Goal: Ask a question: Seek information or help from site administrators or community

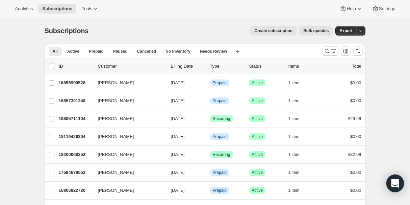
click at [393, 185] on icon "Open Intercom Messenger" at bounding box center [395, 183] width 9 height 9
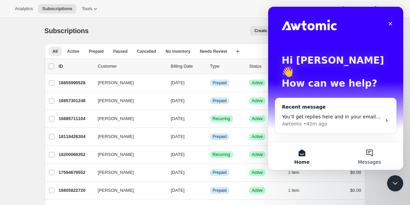
click at [370, 148] on button "Messages" at bounding box center [370, 155] width 68 height 27
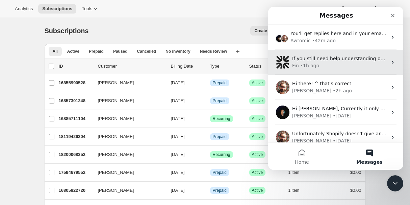
click at [329, 67] on div "Fin • 1h ago" at bounding box center [339, 65] width 95 height 7
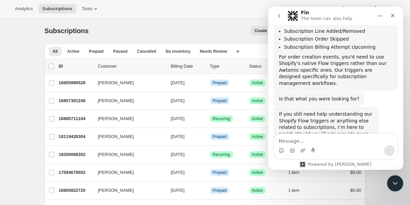
scroll to position [700, 0]
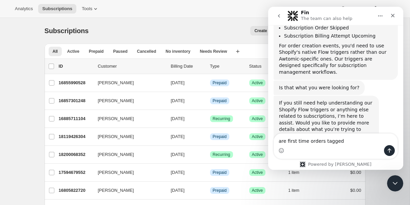
type textarea "are first time orders tagged?"
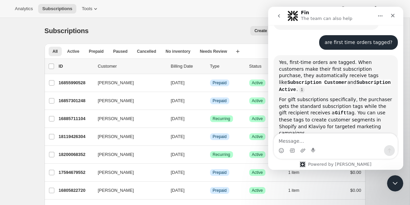
scroll to position [813, 0]
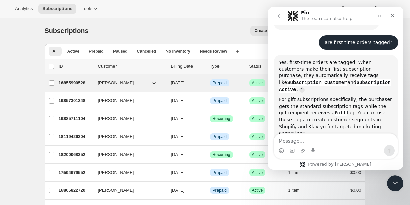
type textarea "h"
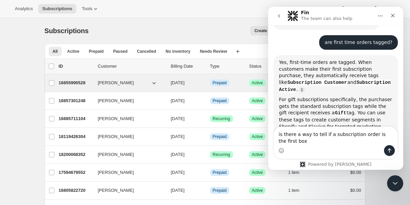
scroll to position [815, 0]
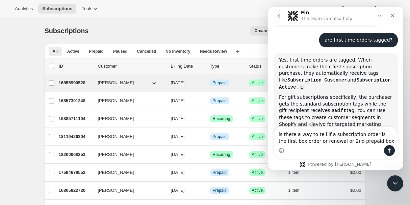
type textarea "is there a way to tell if a subscription order is the first box order or renewa…"
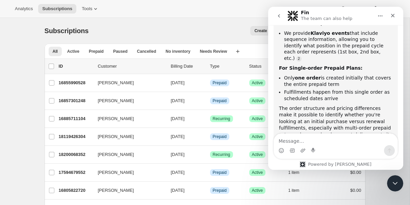
scroll to position [1057, 0]
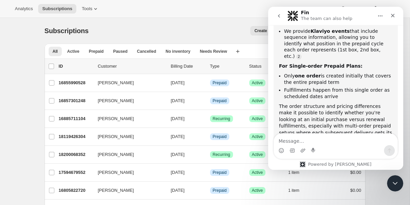
click at [293, 140] on textarea "Message…" at bounding box center [336, 138] width 124 height 11
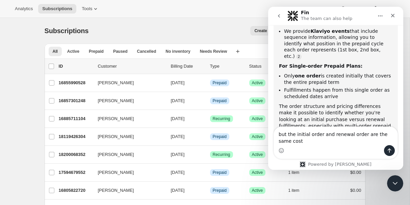
scroll to position [1063, 0]
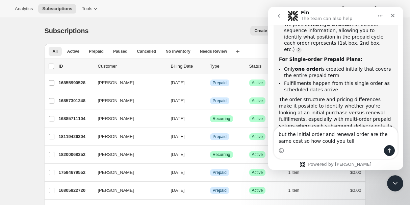
type textarea "but the initial order and renewal order are the same cost so how could you tell?"
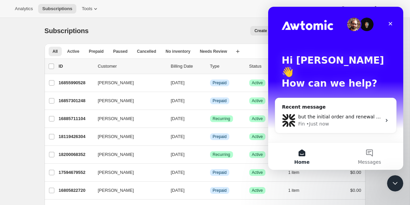
scroll to position [0, 0]
click at [339, 120] on div "Fin • Just now" at bounding box center [339, 123] width 83 height 7
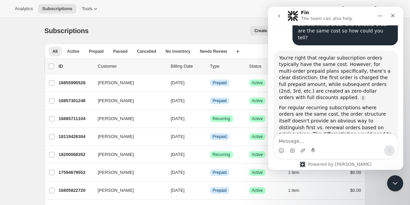
scroll to position [1208, 0]
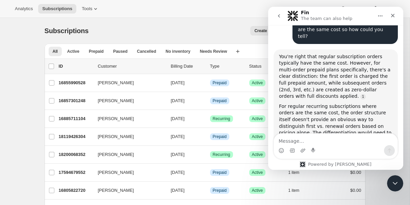
click at [57, 7] on span "Subscriptions" at bounding box center [57, 8] width 30 height 5
click at [93, 14] on div "Analytics Subscriptions Tools Help Settings" at bounding box center [205, 9] width 410 height 18
click at [89, 10] on span "Tools" at bounding box center [87, 8] width 10 height 5
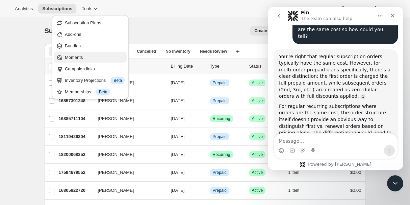
click at [75, 56] on span "Moments" at bounding box center [74, 57] width 18 height 5
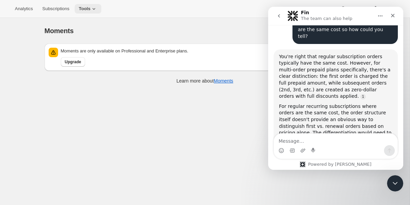
click at [87, 7] on span "Tools" at bounding box center [85, 8] width 12 height 5
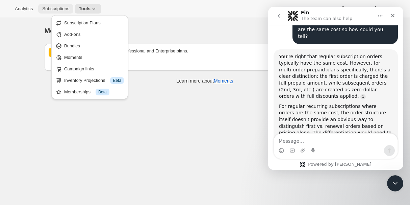
click at [55, 9] on span "Subscriptions" at bounding box center [55, 8] width 27 height 5
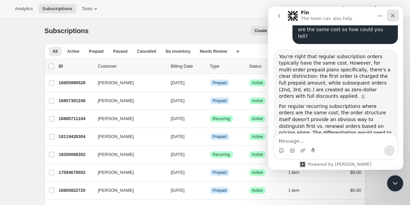
click at [394, 14] on icon "Close" at bounding box center [392, 15] width 5 height 5
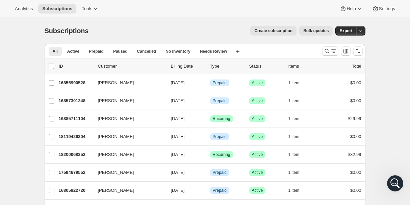
scroll to position [1137, 0]
click at [379, 8] on span "Settings" at bounding box center [387, 8] width 16 height 5
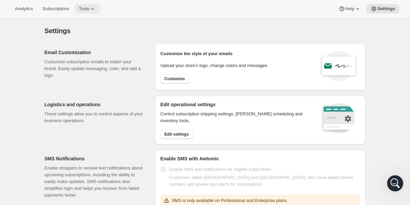
click at [87, 7] on span "Tools" at bounding box center [84, 8] width 10 height 5
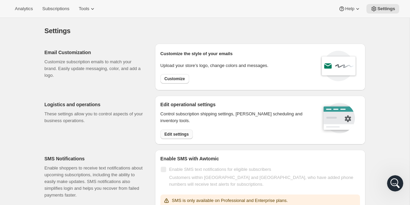
click at [170, 135] on span "Edit settings" at bounding box center [176, 133] width 24 height 5
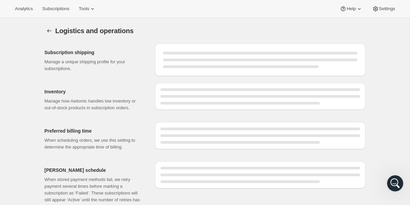
select select "DAY"
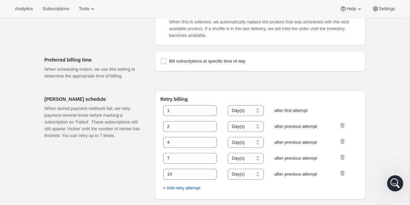
scroll to position [326, 0]
click at [53, 7] on span "Subscriptions" at bounding box center [55, 8] width 27 height 5
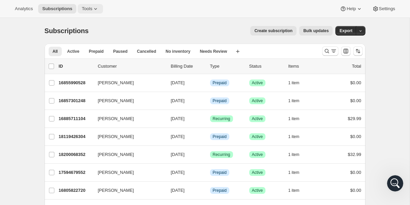
click at [97, 7] on icon at bounding box center [95, 8] width 7 height 7
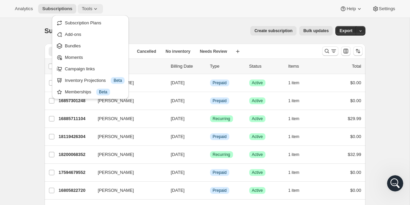
click at [96, 6] on icon at bounding box center [95, 8] width 7 height 7
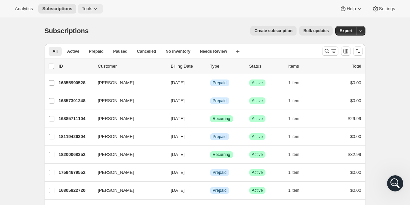
click at [96, 6] on icon at bounding box center [95, 8] width 7 height 7
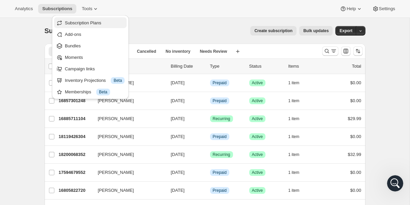
click at [95, 21] on span "Subscription Plans" at bounding box center [83, 22] width 36 height 5
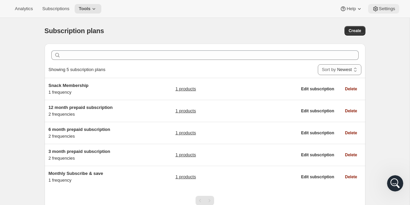
click at [383, 7] on span "Settings" at bounding box center [387, 8] width 16 height 5
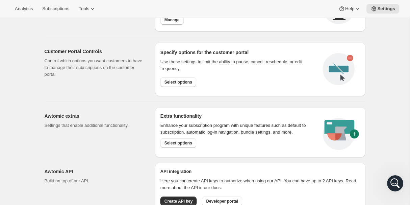
scroll to position [335, 0]
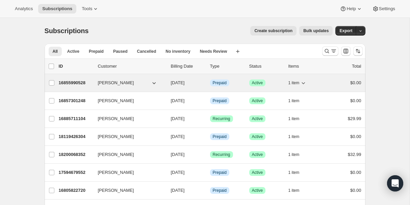
click at [67, 84] on p "16855990528" at bounding box center [76, 82] width 34 height 7
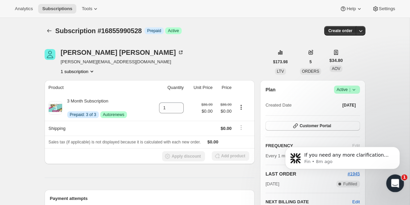
click at [400, 184] on div "Open Intercom Messenger" at bounding box center [394, 182] width 22 height 22
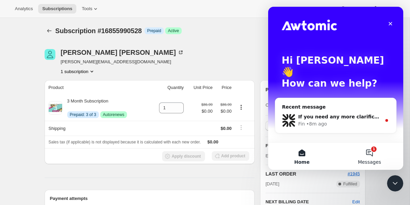
click at [370, 151] on button "1 Messages" at bounding box center [370, 155] width 68 height 27
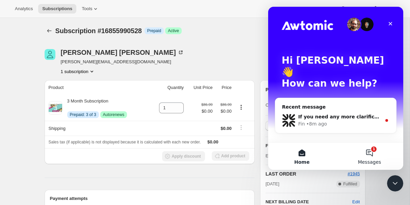
click at [365, 157] on button "1 Messages" at bounding box center [370, 155] width 68 height 27
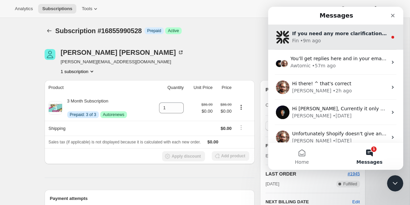
click at [316, 39] on div "• 9m ago" at bounding box center [310, 40] width 21 height 7
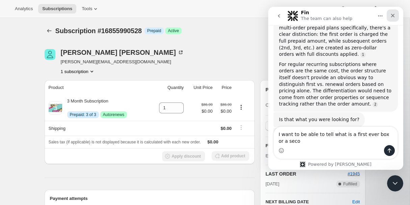
scroll to position [1257, 0]
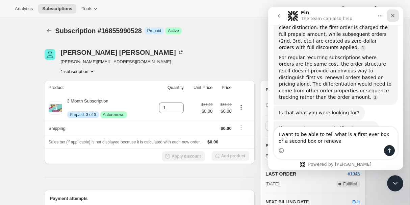
type textarea "I want to be able to tell what is a first ever box or a second box or renewal"
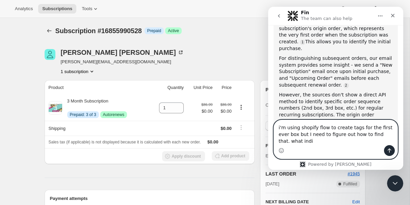
scroll to position [1450, 0]
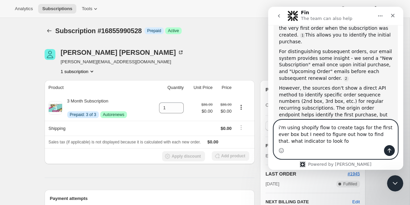
type textarea "i'm using shopify flow to create tags for the first ever box but I need to figu…"
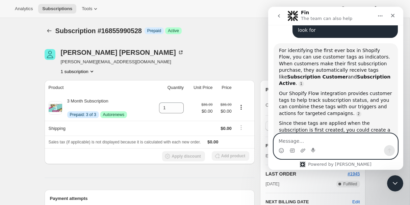
scroll to position [1616, 0]
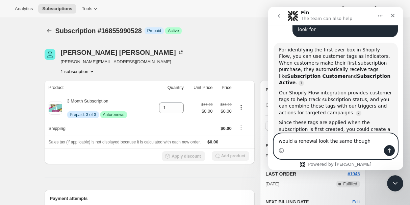
type textarea "would a renewal look the same though?"
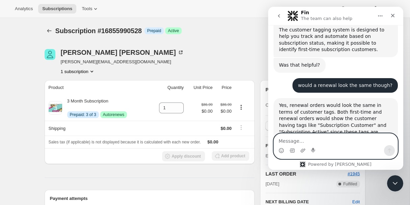
scroll to position [1762, 0]
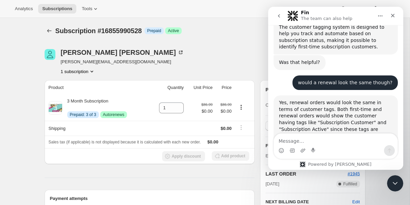
drag, startPoint x: 279, startPoint y: 61, endPoint x: 369, endPoint y: 95, distance: 96.2
click at [369, 156] on div "To distinguish the first box from renewals in Shopify Flow, you'd need to combi…" at bounding box center [335, 179] width 113 height 46
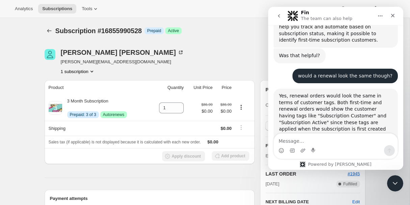
copy div "To distinguish the first box from renewals in Shopify Flow, you'd need to combi…"
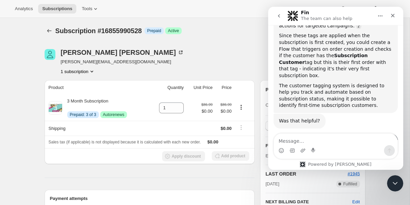
scroll to position [1703, 0]
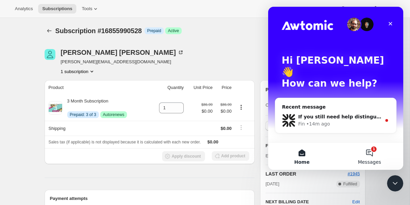
click at [377, 165] on button "1 Messages" at bounding box center [370, 155] width 68 height 27
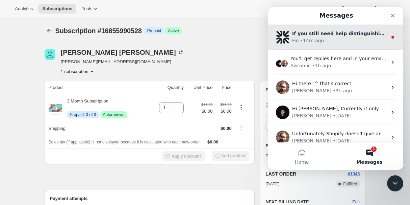
click at [312, 43] on div "• 14m ago" at bounding box center [312, 40] width 24 height 7
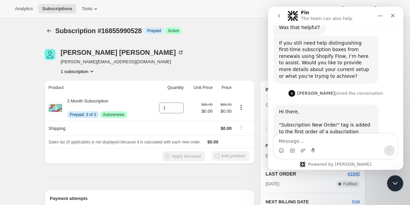
scroll to position [1951, 0]
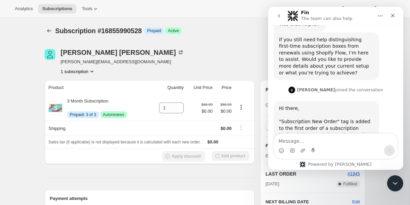
click at [340, 138] on textarea "Message…" at bounding box center [336, 138] width 124 height 11
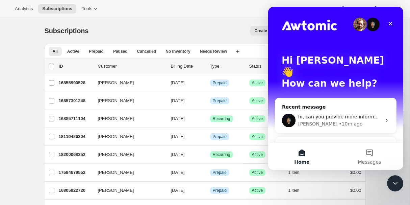
click at [333, 114] on span "hi, can you provide more information here?" at bounding box center [349, 116] width 102 height 5
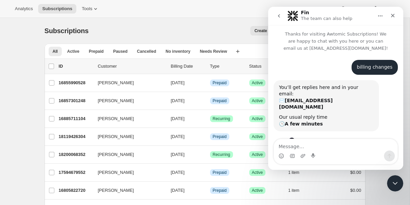
scroll to position [29, 0]
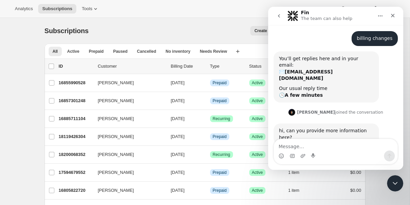
click at [281, 17] on icon "go back" at bounding box center [278, 15] width 5 height 5
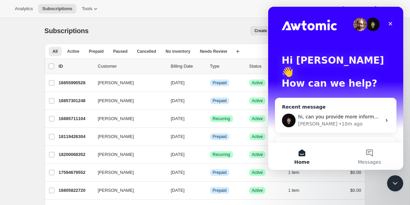
click at [339, 120] on div "• 10m ago" at bounding box center [351, 123] width 24 height 7
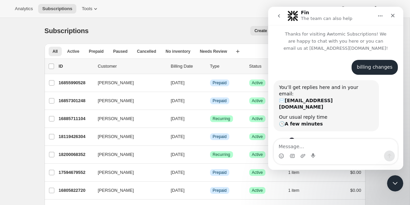
scroll to position [29, 0]
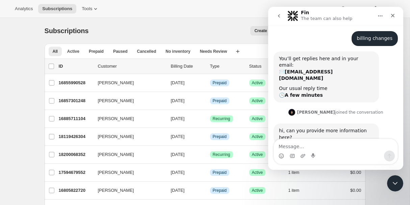
click at [317, 143] on textarea "Message…" at bounding box center [336, 144] width 124 height 11
click at [279, 15] on icon "go back" at bounding box center [278, 15] width 5 height 5
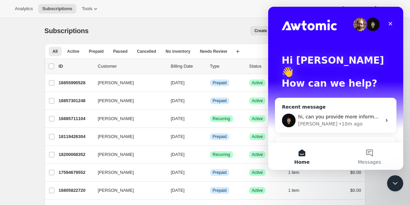
scroll to position [12, 0]
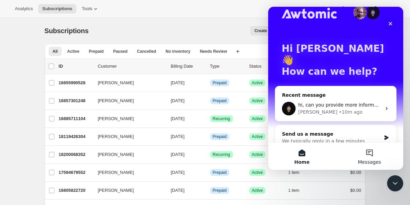
click at [372, 156] on button "Messages" at bounding box center [370, 155] width 68 height 27
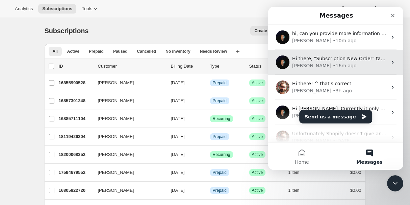
click at [329, 62] on div "[PERSON_NAME] • 16m ago" at bounding box center [339, 65] width 95 height 7
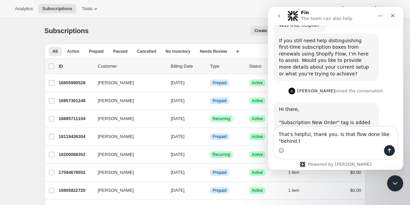
scroll to position [1958, 0]
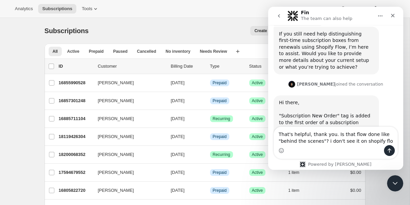
type textarea "That's helpful, thank you. Is that flow done like "behind the scenes"? i don't …"
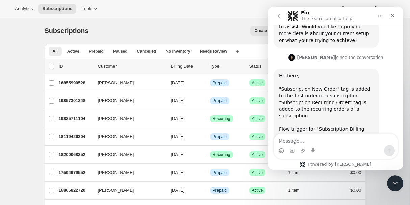
scroll to position [0, 0]
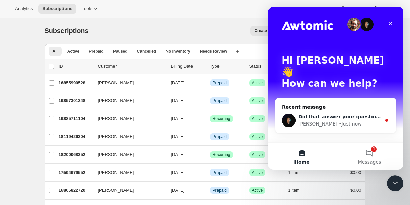
click at [345, 113] on div "Did that answer your question?" at bounding box center [339, 116] width 83 height 7
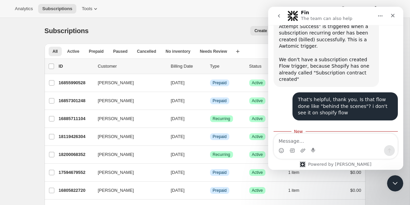
scroll to position [2098, 0]
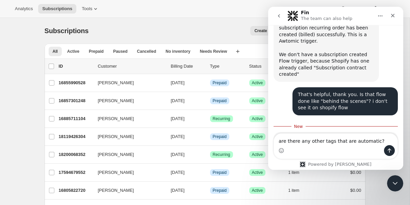
type textarea "are there any other tags that are automatic?"
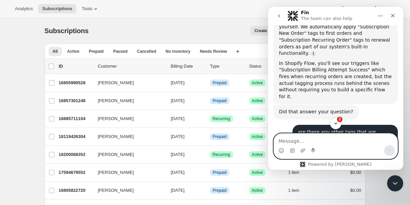
scroll to position [2223, 0]
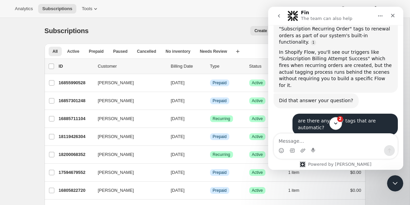
click at [335, 125] on icon "Scroll to bottom" at bounding box center [336, 123] width 6 height 6
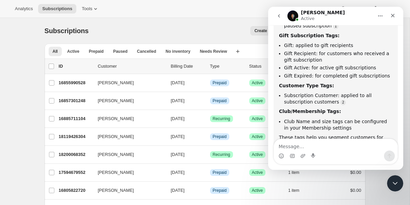
scroll to position [2422, 0]
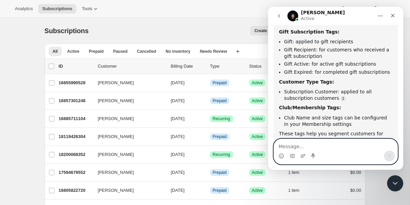
click at [316, 147] on textarea "Message…" at bounding box center [336, 144] width 124 height 11
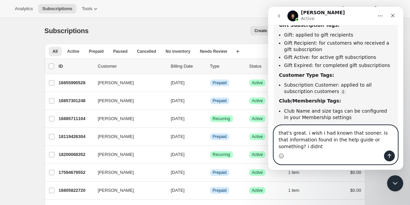
scroll to position [2436, 0]
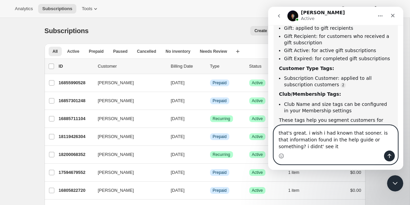
type textarea "that's great. i wish i had known that sooner. is that information found in the …"
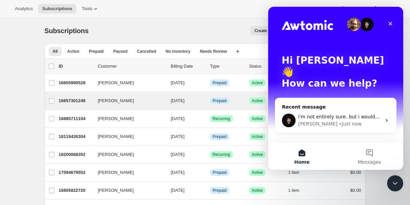
scroll to position [0, 0]
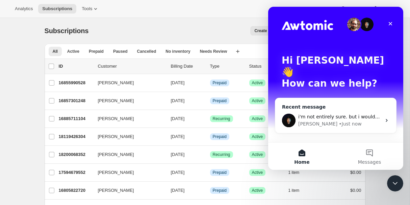
click at [343, 108] on div "i'm not entirely sure. but i wouldn't be surprised if it's missing from the doc…" at bounding box center [335, 120] width 121 height 25
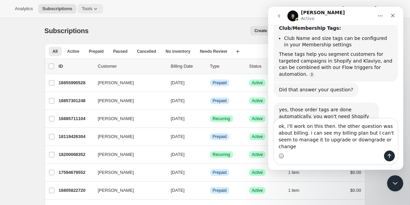
scroll to position [2509, 0]
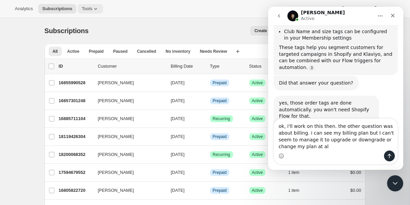
type textarea "ok, i'll work on this then. the other question was about billing. i can see my …"
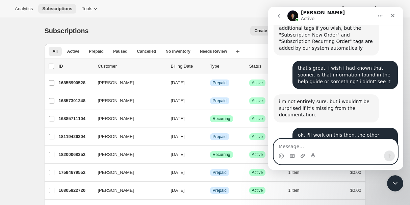
scroll to position [2617, 0]
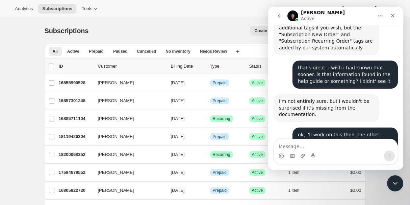
click at [319, 185] on link "[URL][DOMAIN_NAME]" at bounding box center [345, 187] width 53 height 5
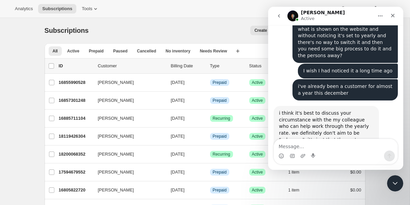
scroll to position [3026, 0]
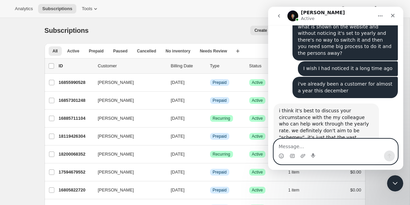
click at [319, 146] on textarea "Message…" at bounding box center [336, 144] width 124 height 11
type textarea "[EMAIL_ADDRESS][DOMAIN_NAME]"
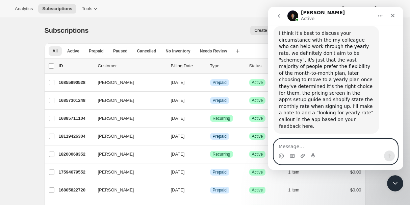
scroll to position [3106, 0]
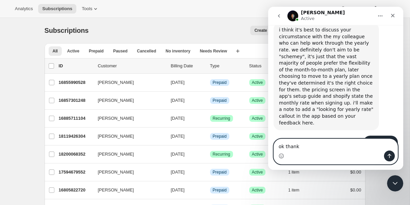
type textarea "ok thanks"
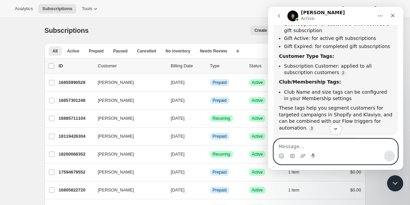
scroll to position [2449, 0]
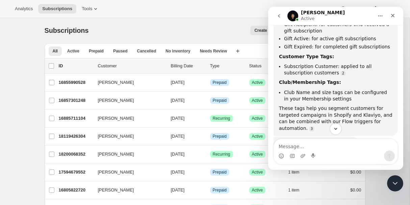
drag, startPoint x: 281, startPoint y: 78, endPoint x: 334, endPoint y: 77, distance: 53.0
click at [334, 160] on div "yes, those order tags are done automatically. you won't need Shopify Flow for t…" at bounding box center [326, 189] width 95 height 59
copy div "Subscription New Order"
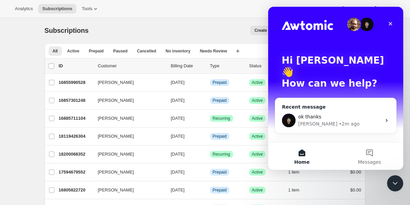
click at [336, 113] on div "ok thanks" at bounding box center [339, 116] width 83 height 7
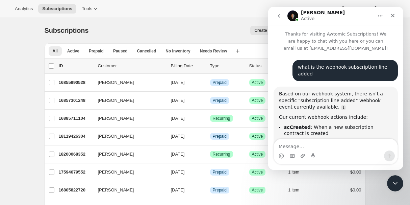
scroll to position [2837, 0]
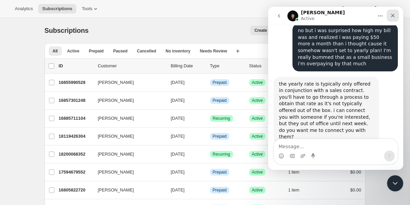
click at [391, 17] on icon "Close" at bounding box center [393, 16] width 4 height 4
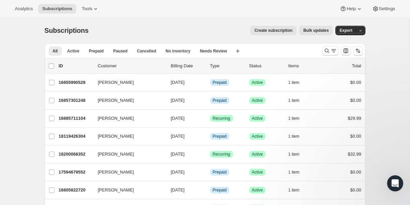
scroll to position [0, 0]
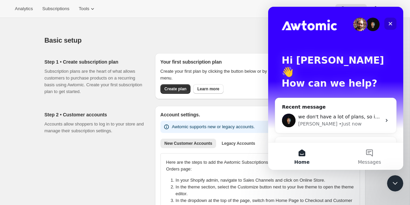
click at [391, 23] on icon "Close" at bounding box center [391, 24] width 4 height 4
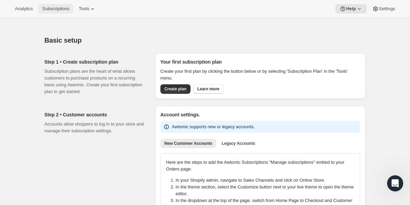
click at [57, 6] on span "Subscriptions" at bounding box center [55, 8] width 27 height 5
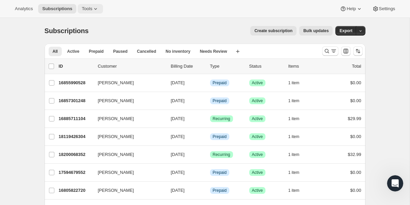
click at [92, 7] on span "Tools" at bounding box center [87, 8] width 10 height 5
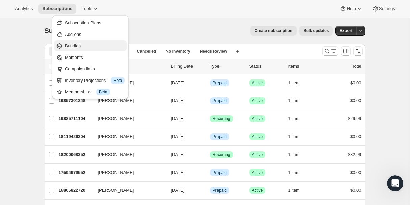
click at [78, 46] on span "Bundles" at bounding box center [73, 45] width 16 height 5
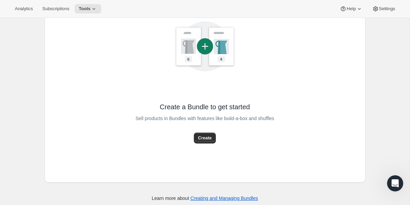
scroll to position [127, 0]
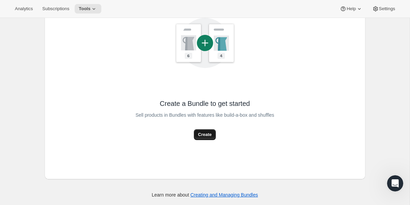
click at [205, 137] on span "Create" at bounding box center [205, 134] width 14 height 7
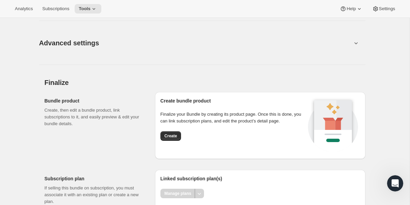
scroll to position [826, 0]
click at [166, 139] on span "Create" at bounding box center [170, 135] width 12 height 5
click at [167, 139] on span "Create" at bounding box center [170, 135] width 12 height 5
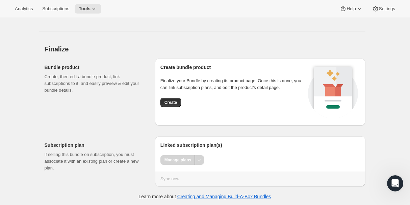
scroll to position [882, 0]
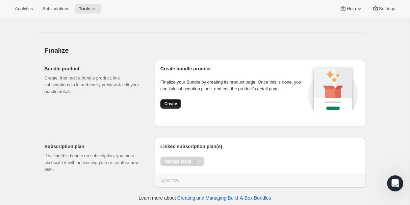
click at [167, 106] on span "Create" at bounding box center [170, 103] width 12 height 5
click at [171, 106] on span "Create" at bounding box center [170, 103] width 12 height 5
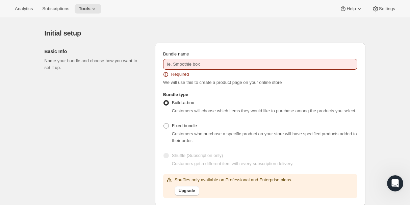
scroll to position [0, 0]
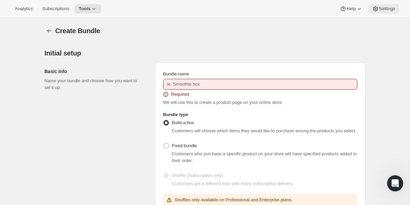
click at [385, 5] on button "Settings" at bounding box center [383, 8] width 31 height 9
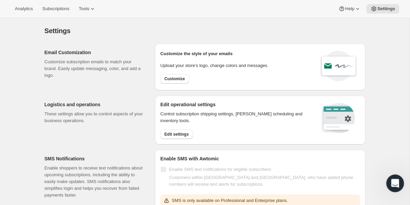
click at [395, 179] on icon "Open Intercom Messenger" at bounding box center [394, 182] width 11 height 11
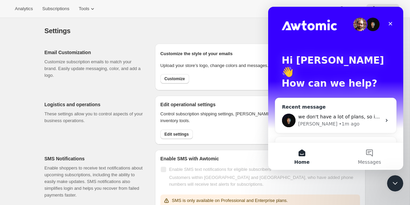
click at [312, 108] on div "we don't have a lot of plans, so it's typically "subscription starter" vs "prof…" at bounding box center [335, 120] width 121 height 25
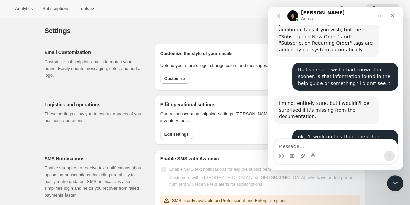
scroll to position [2617, 0]
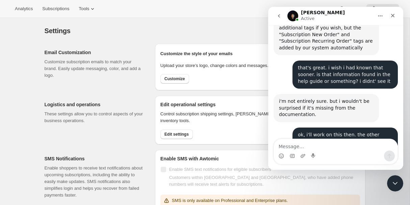
click at [322, 145] on textarea "Message…" at bounding box center [336, 144] width 124 height 11
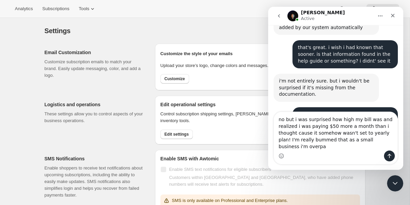
scroll to position [2645, 0]
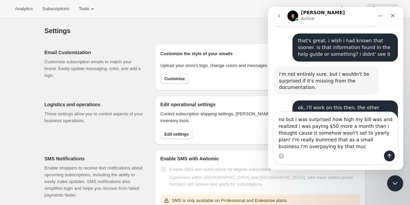
type textarea "no but i was surprised how high my bill was and realized i was paying $50 more …"
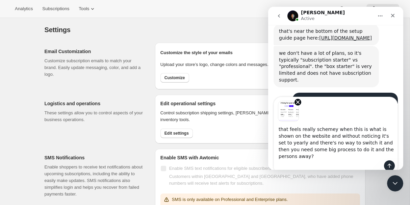
scroll to position [2775, 0]
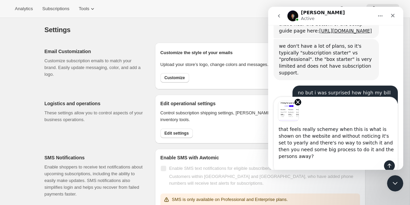
type textarea "that feels really schemey when this is what is shown on the website and without…"
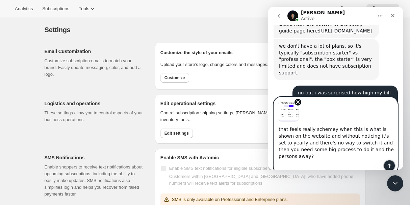
click at [390, 163] on icon "Send a message…" at bounding box center [389, 165] width 5 height 5
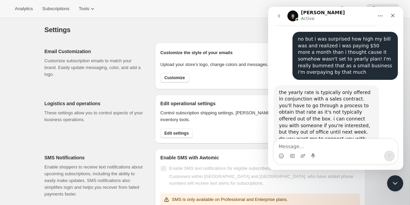
scroll to position [2829, 0]
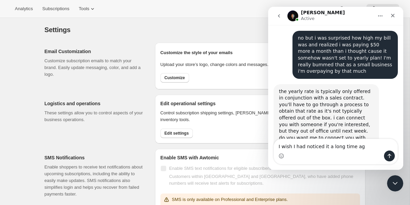
type textarea "I wish I had noticed it a long time ago"
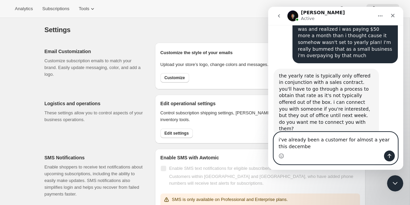
type textarea "i've already been a customer for almost a year this december"
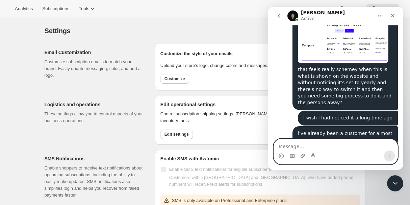
scroll to position [2973, 0]
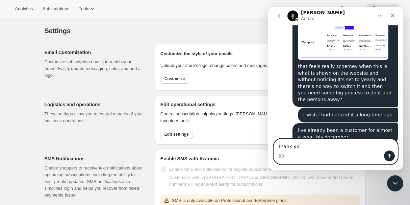
type textarea "thank you"
